Goal: Information Seeking & Learning: Learn about a topic

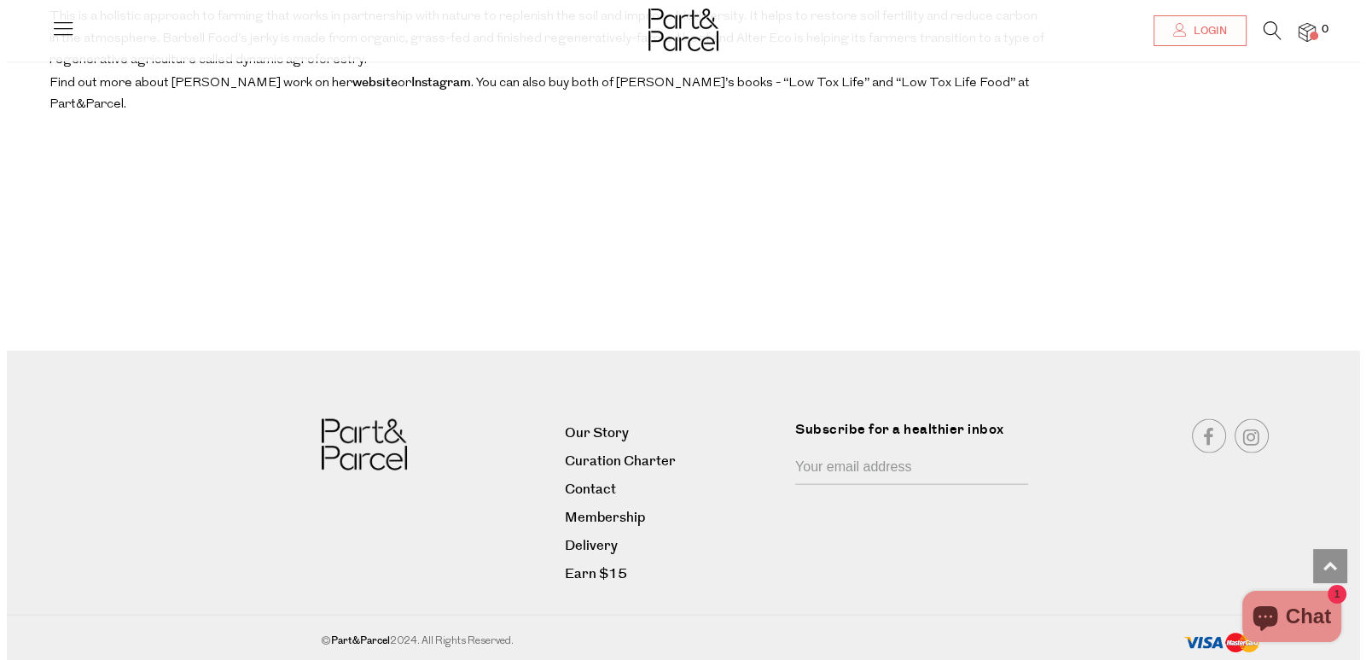
scroll to position [4411, 0]
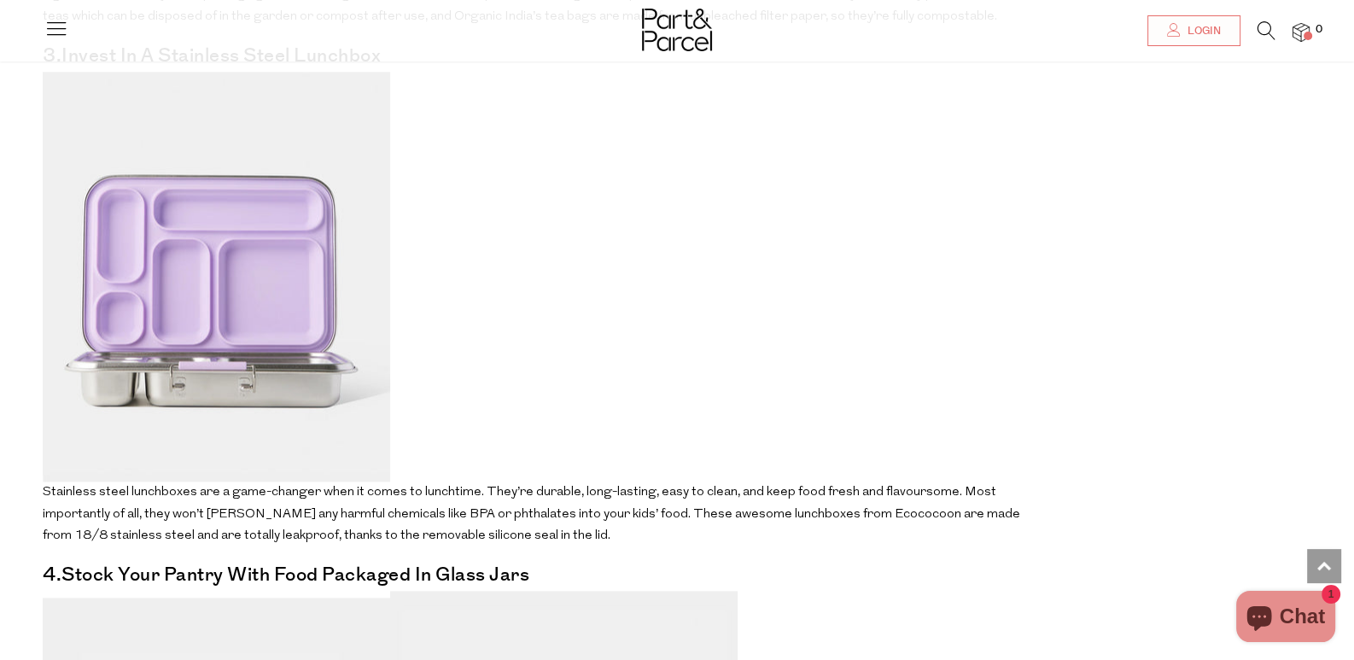
scroll to position [2790, 0]
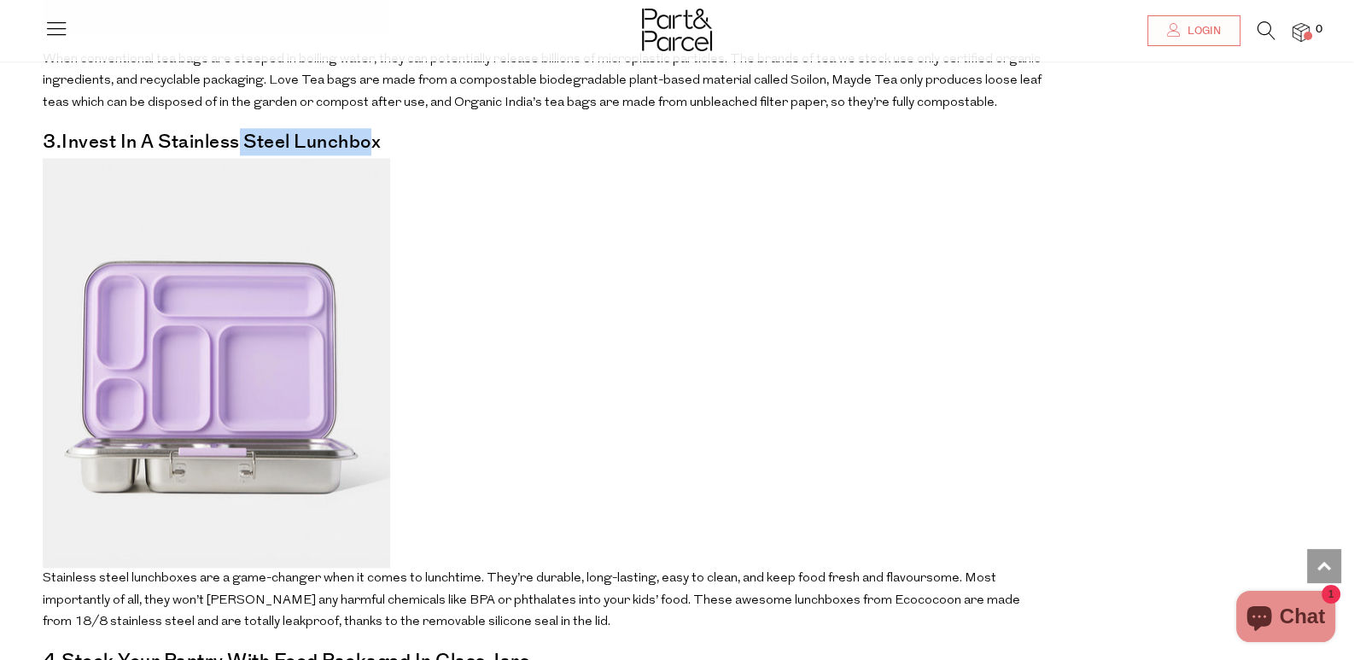
drag, startPoint x: 352, startPoint y: 115, endPoint x: 488, endPoint y: 119, distance: 136.6
click at [488, 131] on h4 "3.Invest in a stainless steel lunchbox" at bounding box center [542, 142] width 999 height 22
drag, startPoint x: 276, startPoint y: 115, endPoint x: 474, endPoint y: 118, distance: 198.0
click at [474, 131] on h4 "3.Invest in a stainless steel lunchbox" at bounding box center [542, 142] width 999 height 22
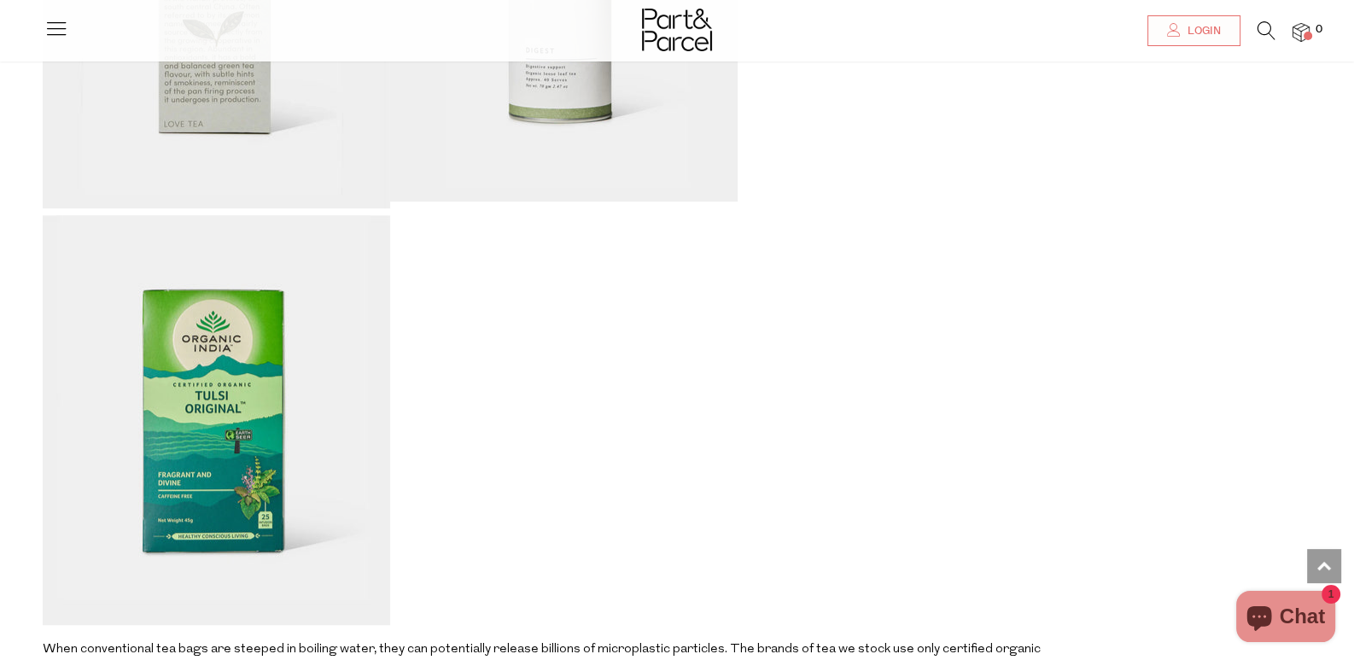
scroll to position [1267, 0]
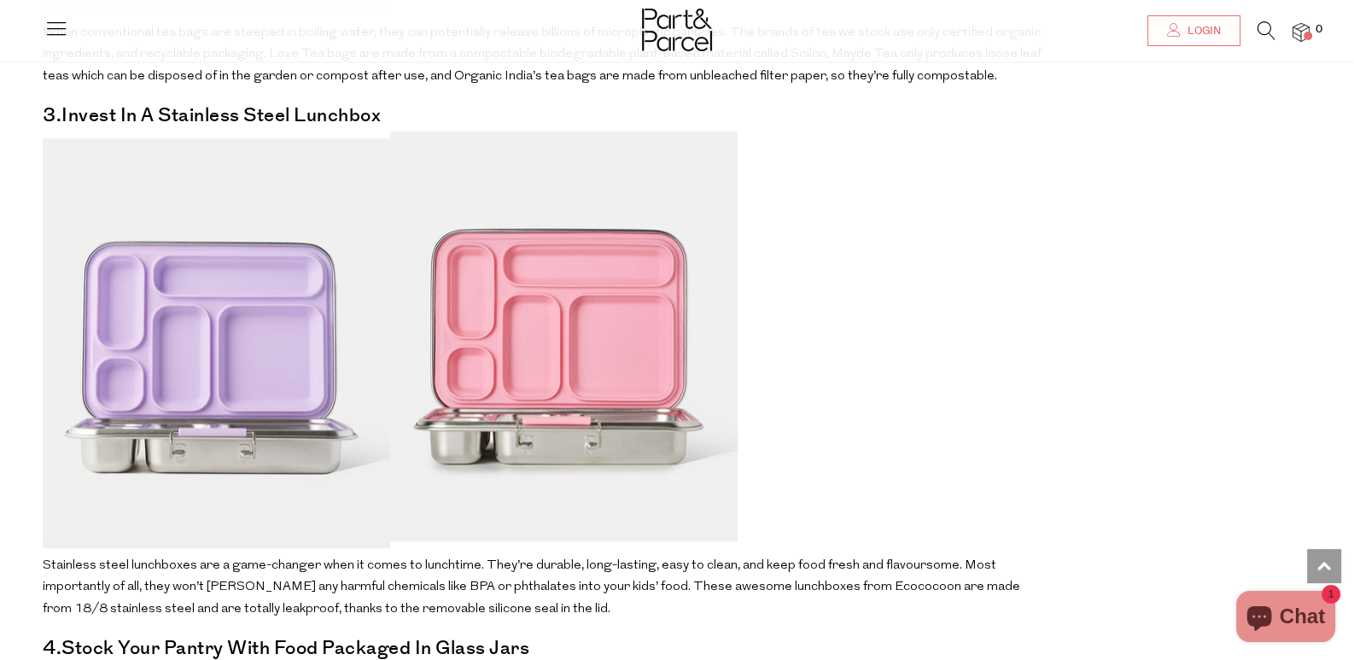
scroll to position [1865, 0]
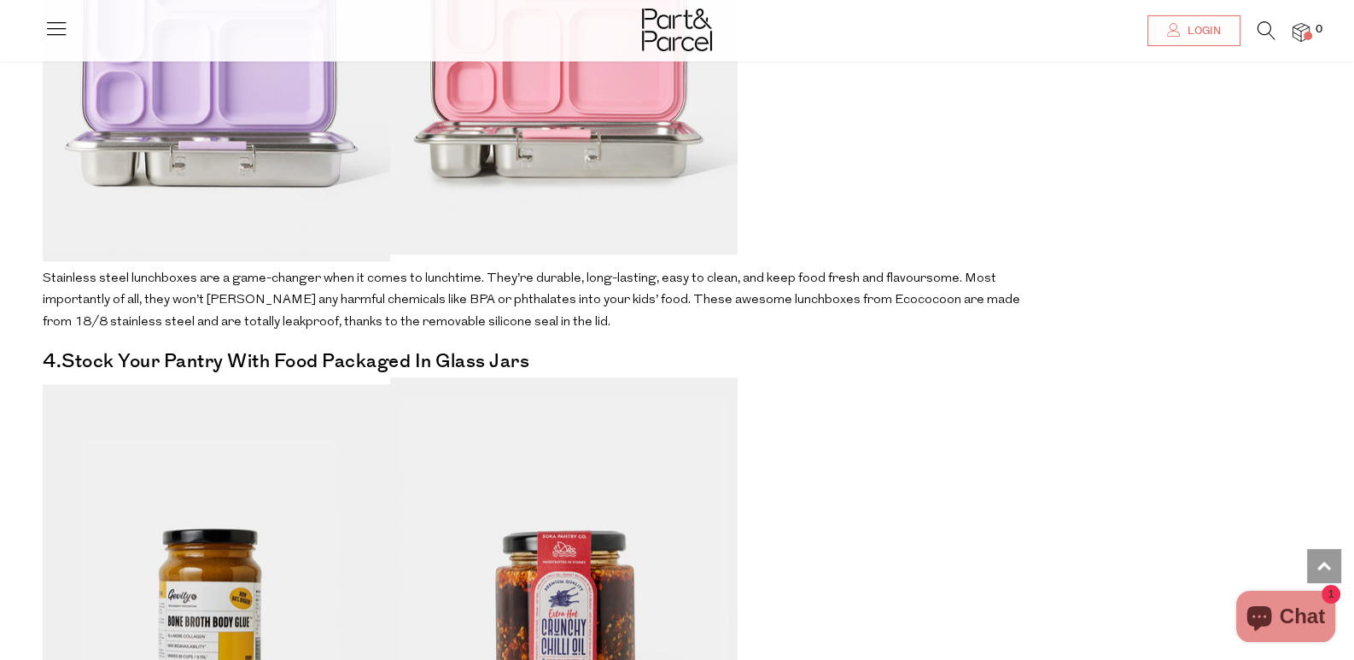
scroll to position [2134, 0]
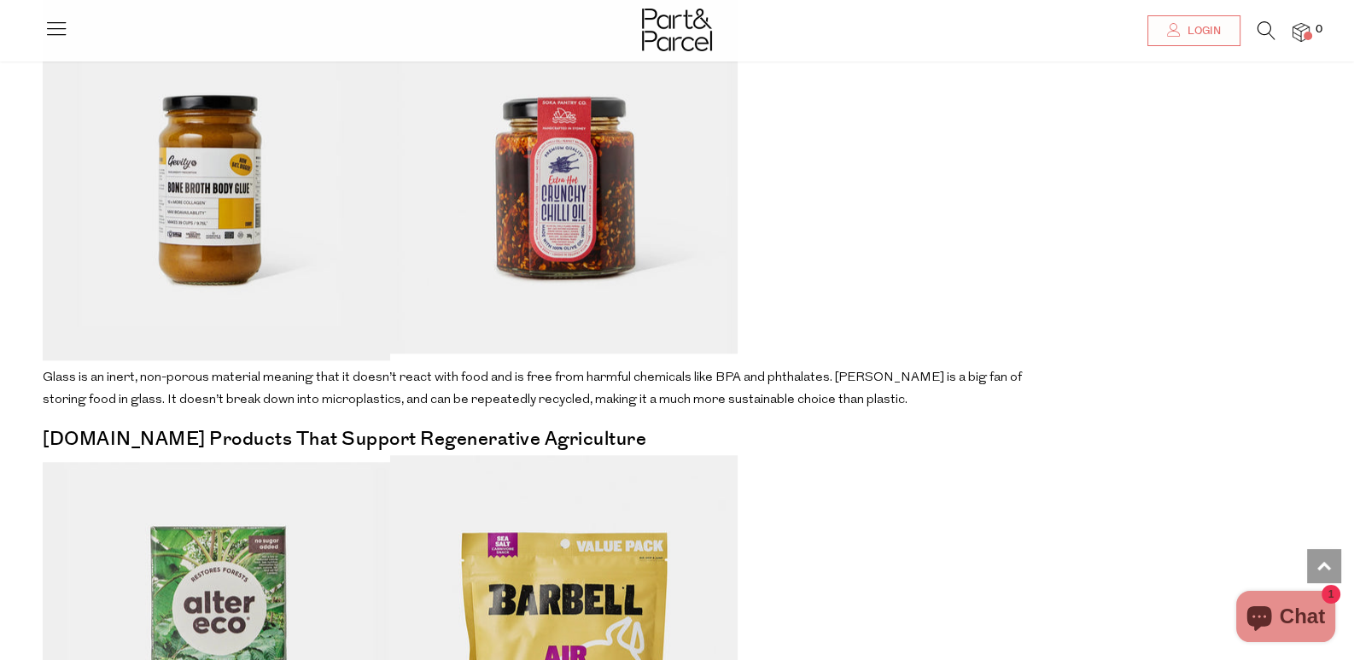
scroll to position [2901, 0]
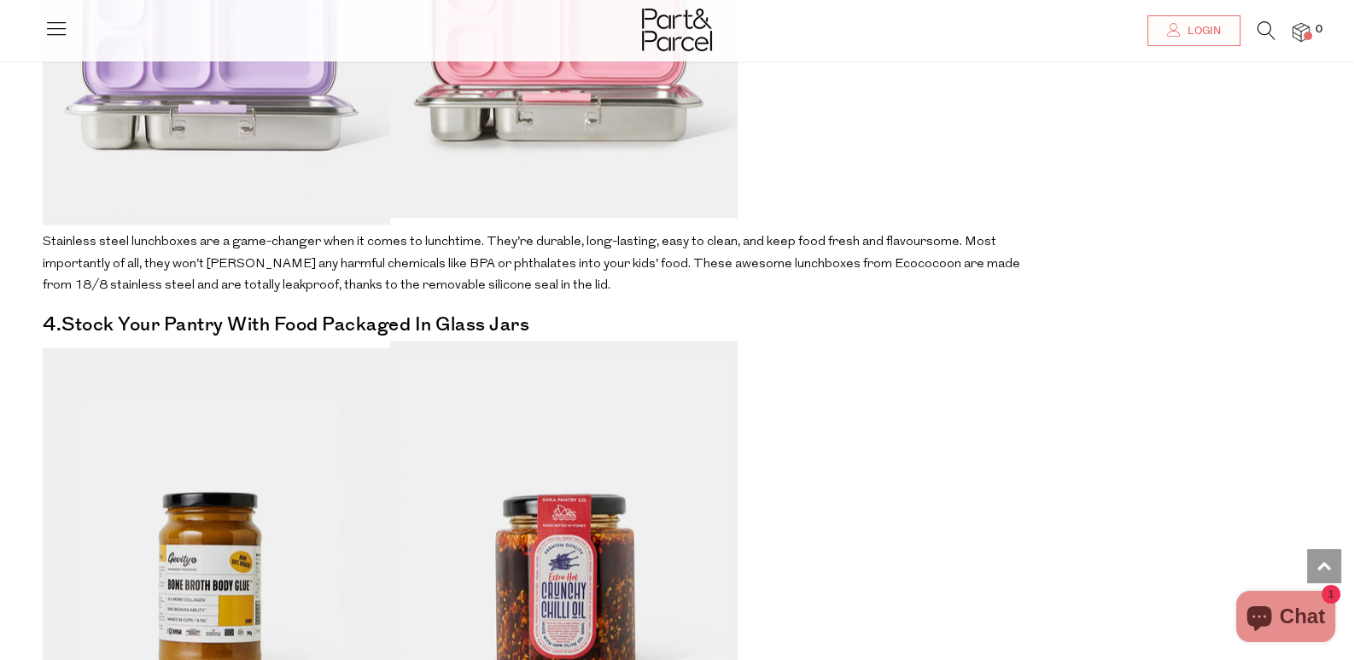
scroll to position [3072, 0]
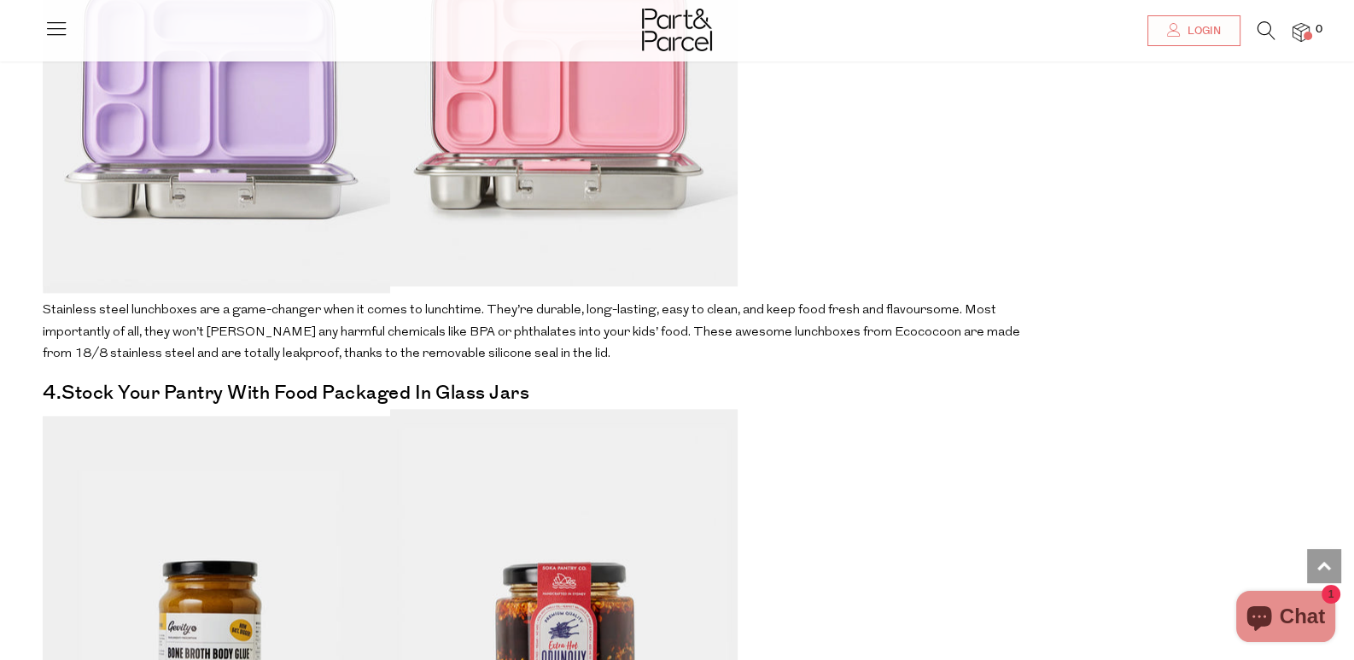
click at [364, 220] on img at bounding box center [216, 88] width 347 height 410
click at [522, 160] on img at bounding box center [563, 81] width 347 height 410
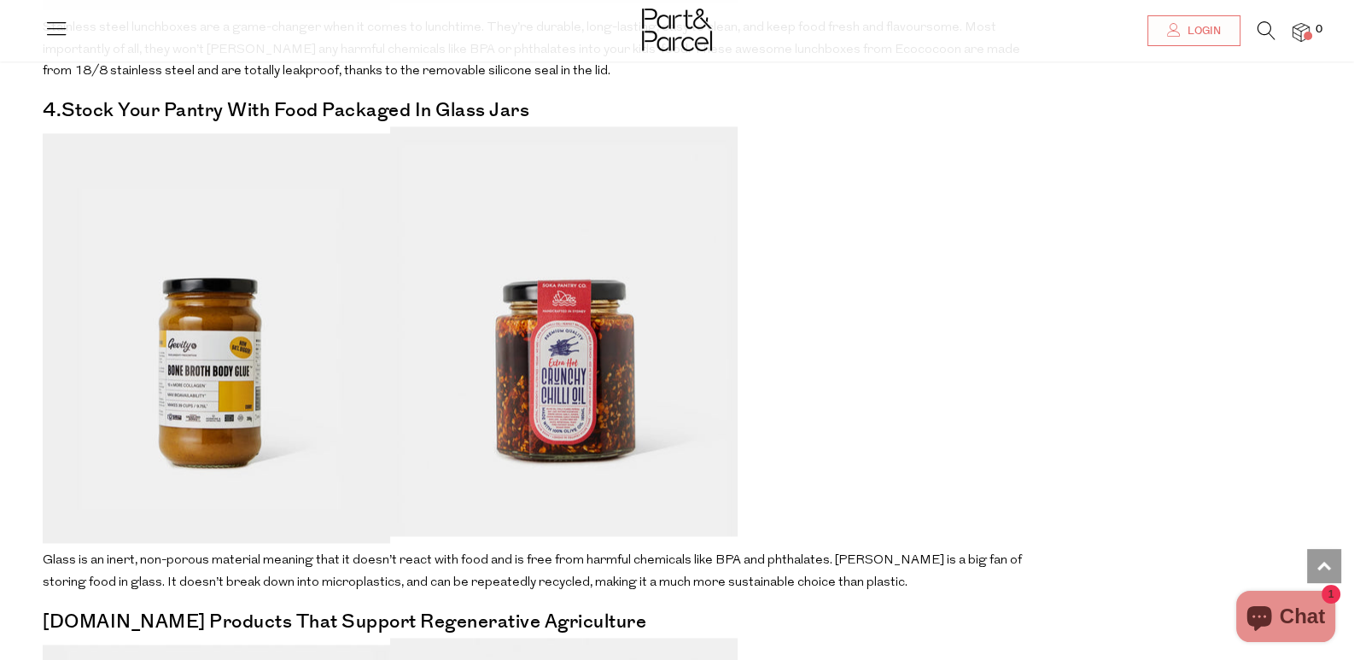
scroll to position [3499, 0]
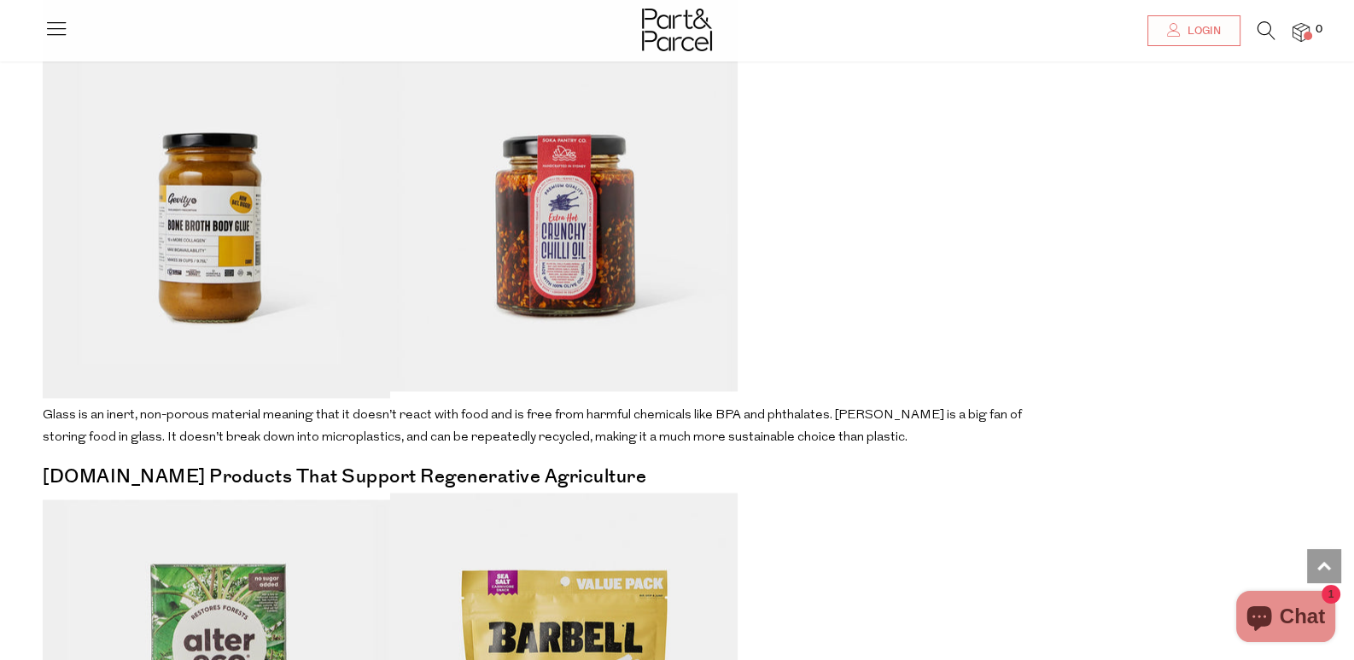
click at [385, 276] on img at bounding box center [216, 193] width 347 height 410
click at [690, 232] on img at bounding box center [563, 186] width 347 height 410
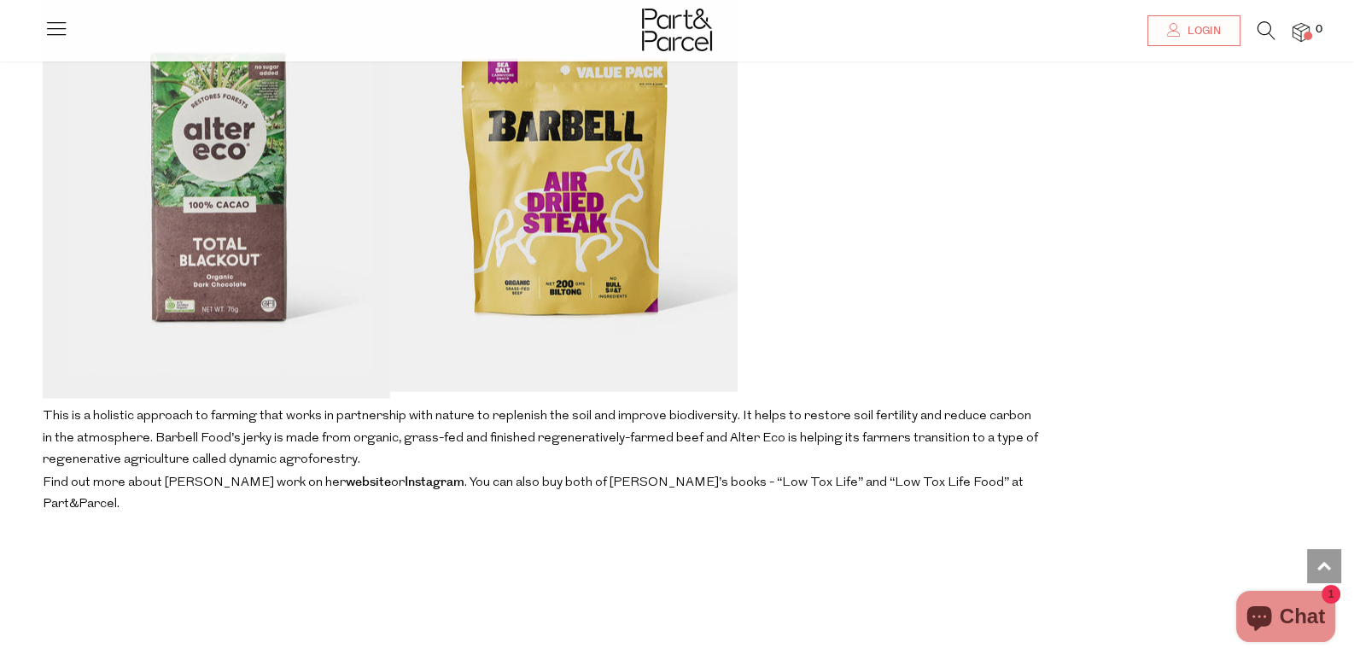
scroll to position [3840, 0]
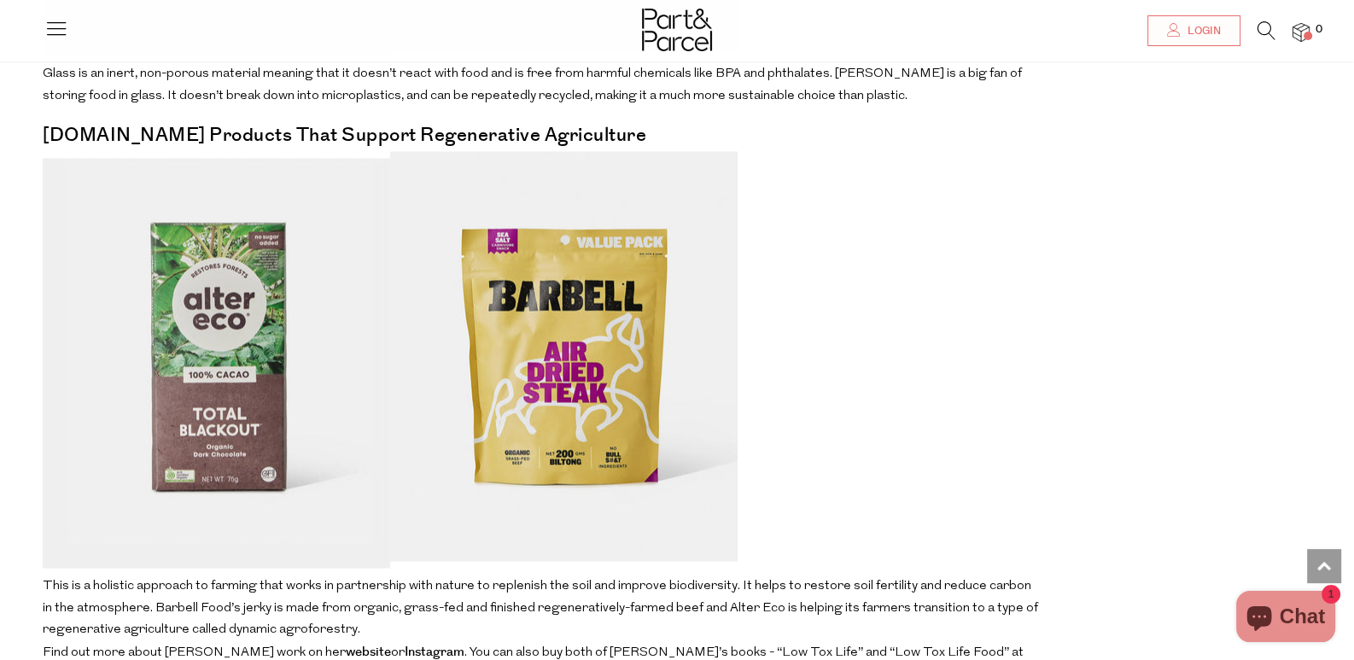
click at [358, 246] on img at bounding box center [216, 363] width 347 height 410
click at [697, 341] on img at bounding box center [563, 356] width 347 height 410
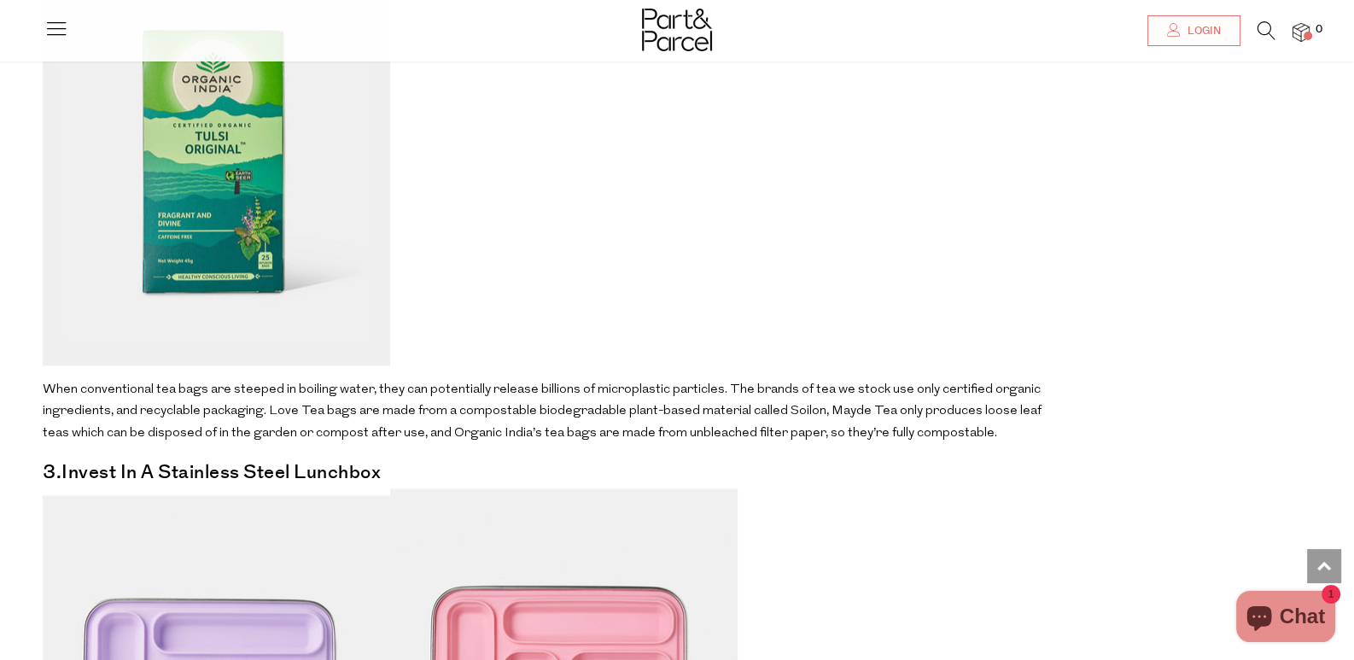
scroll to position [1950, 0]
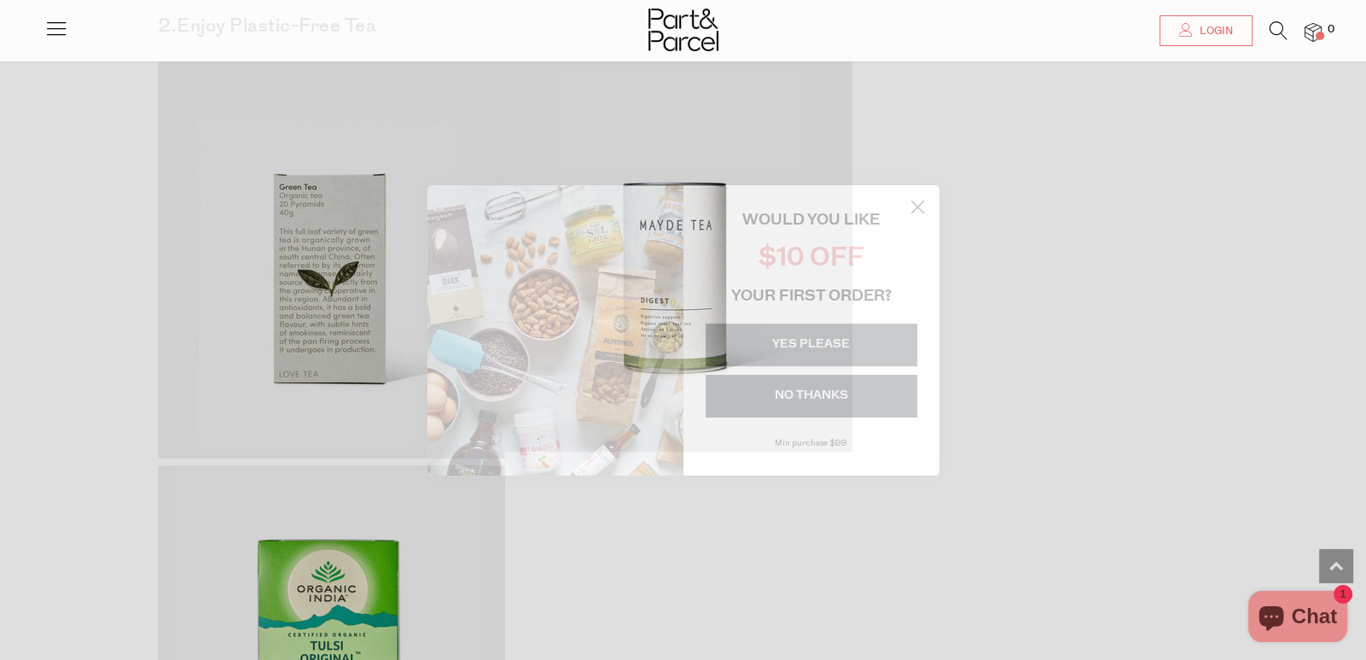
click at [911, 203] on circle "Close dialog" at bounding box center [917, 206] width 28 height 28
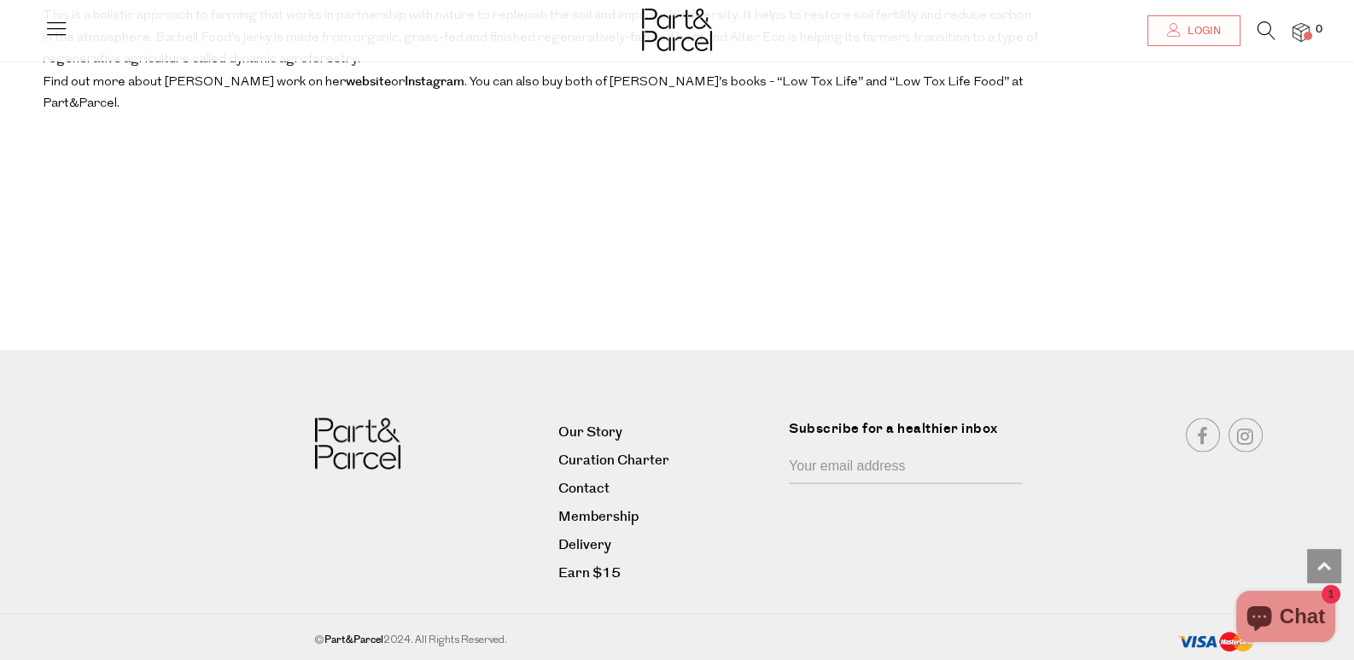
scroll to position [4425, 0]
